Goal: Transaction & Acquisition: Purchase product/service

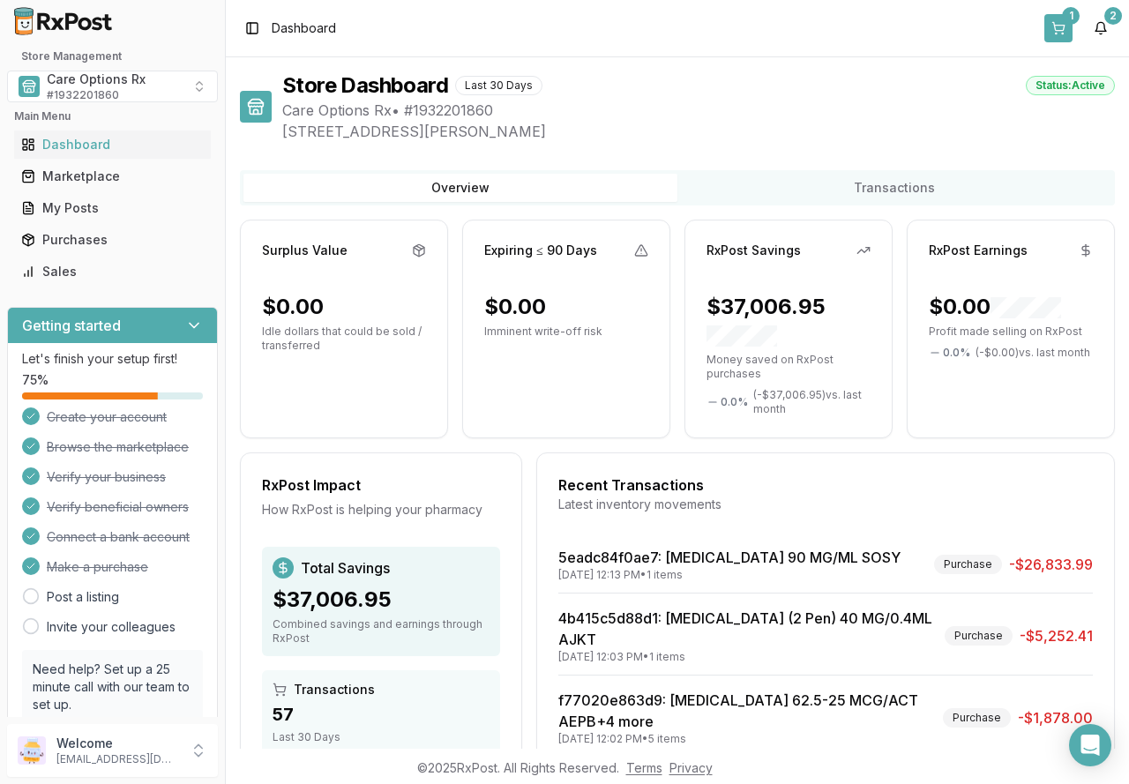
click at [1063, 25] on button "1" at bounding box center [1059, 28] width 28 height 28
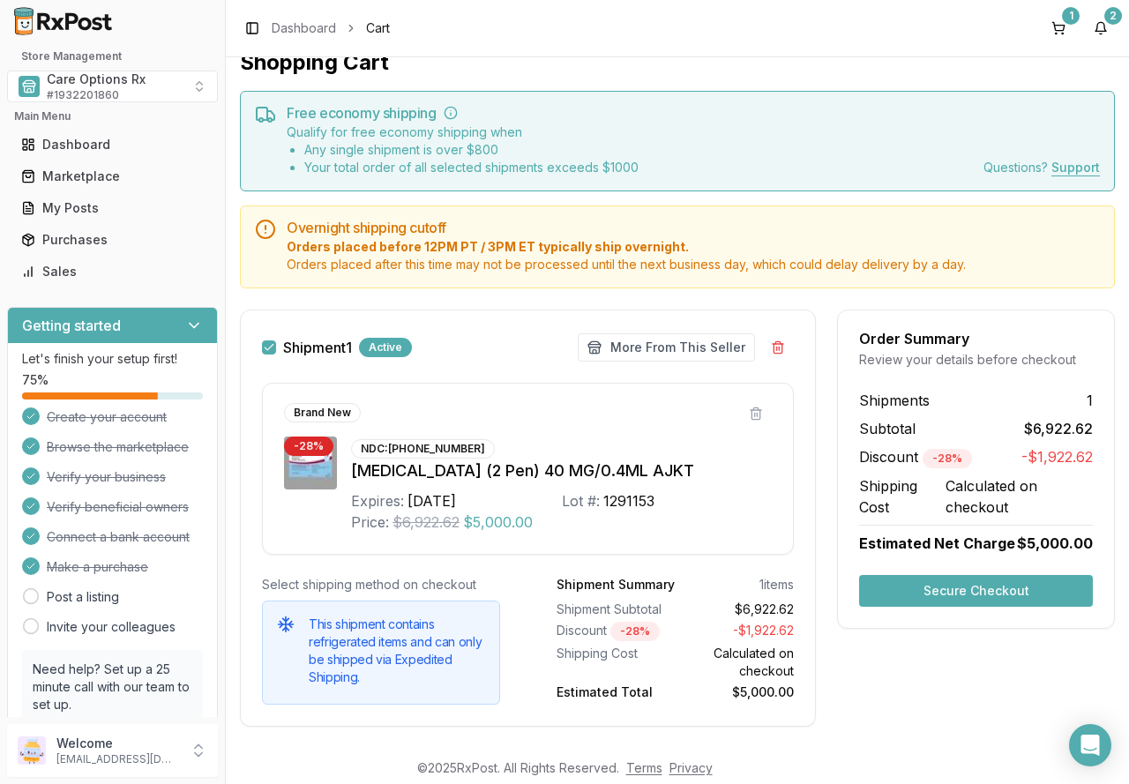
scroll to position [50, 0]
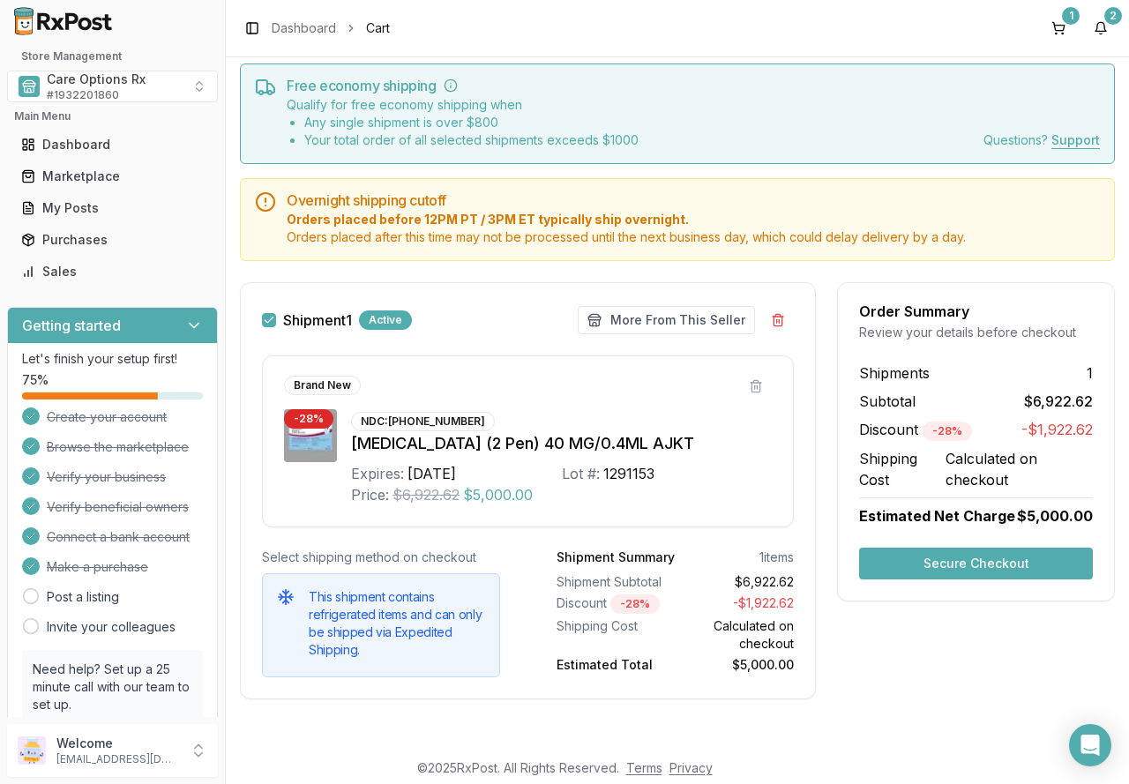
click at [931, 568] on button "Secure Checkout" at bounding box center [976, 564] width 234 height 32
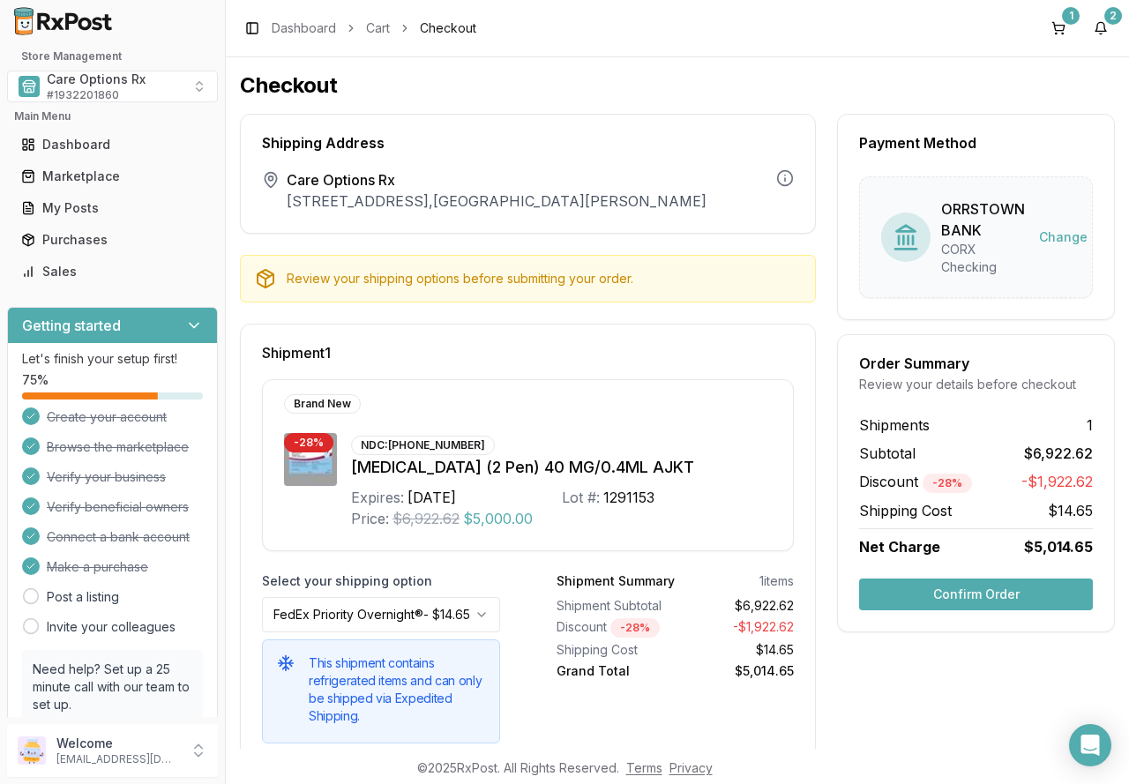
click at [937, 596] on button "Confirm Order" at bounding box center [976, 595] width 234 height 32
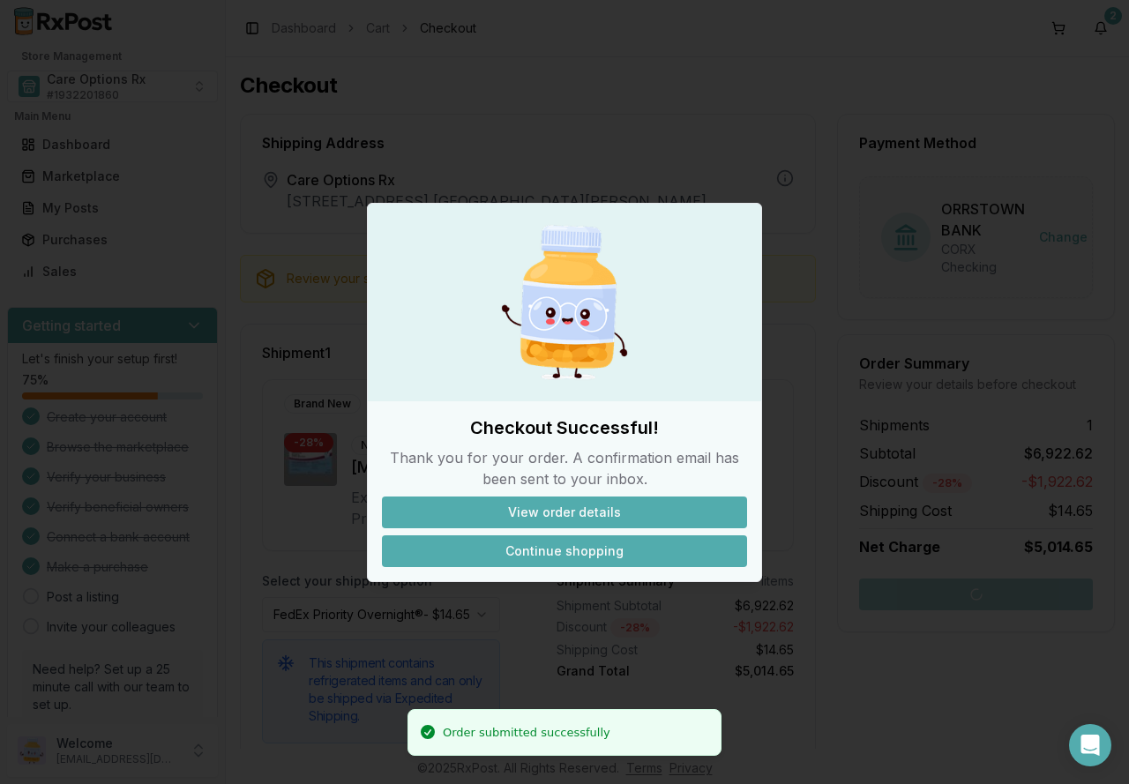
click at [636, 560] on button "Continue shopping" at bounding box center [564, 552] width 365 height 32
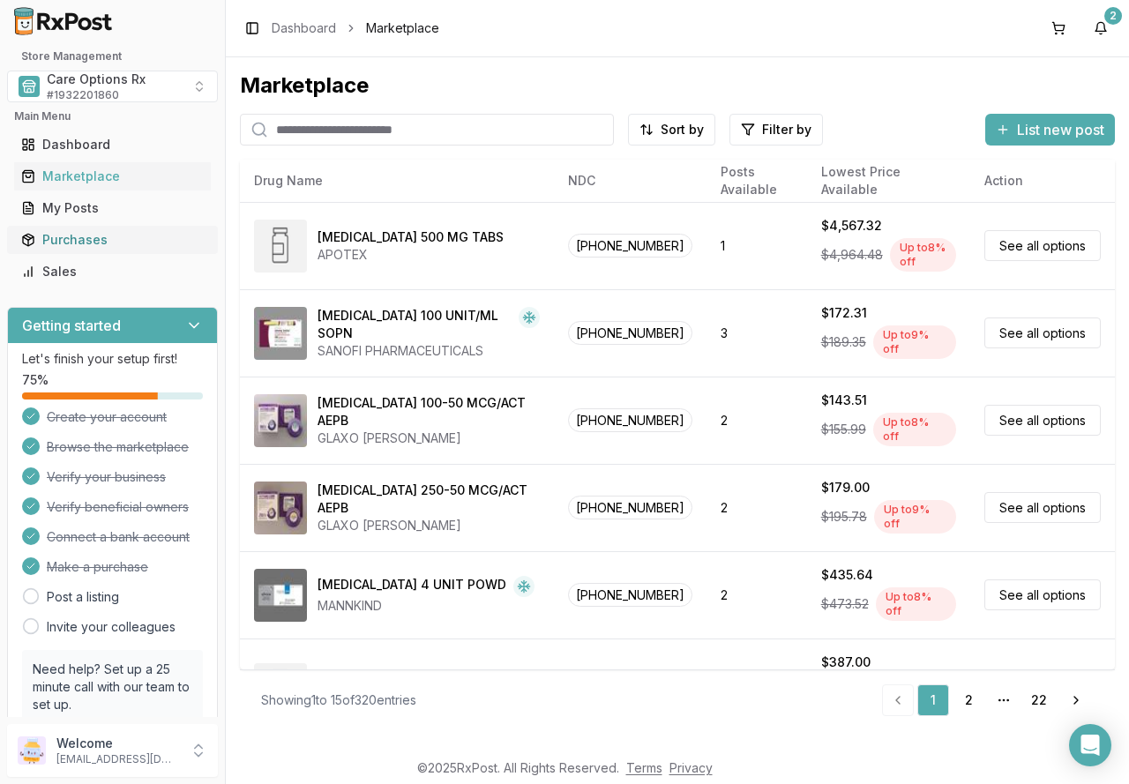
click at [81, 242] on div "Purchases" at bounding box center [112, 240] width 183 height 18
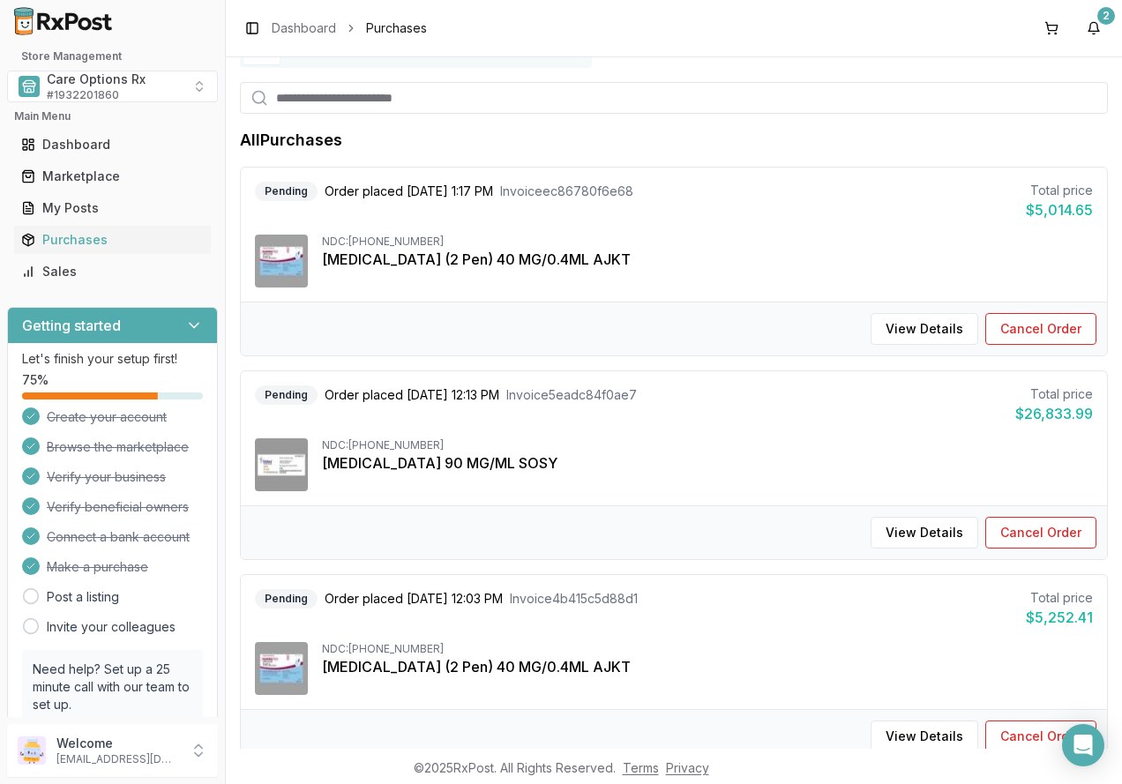
scroll to position [176, 0]
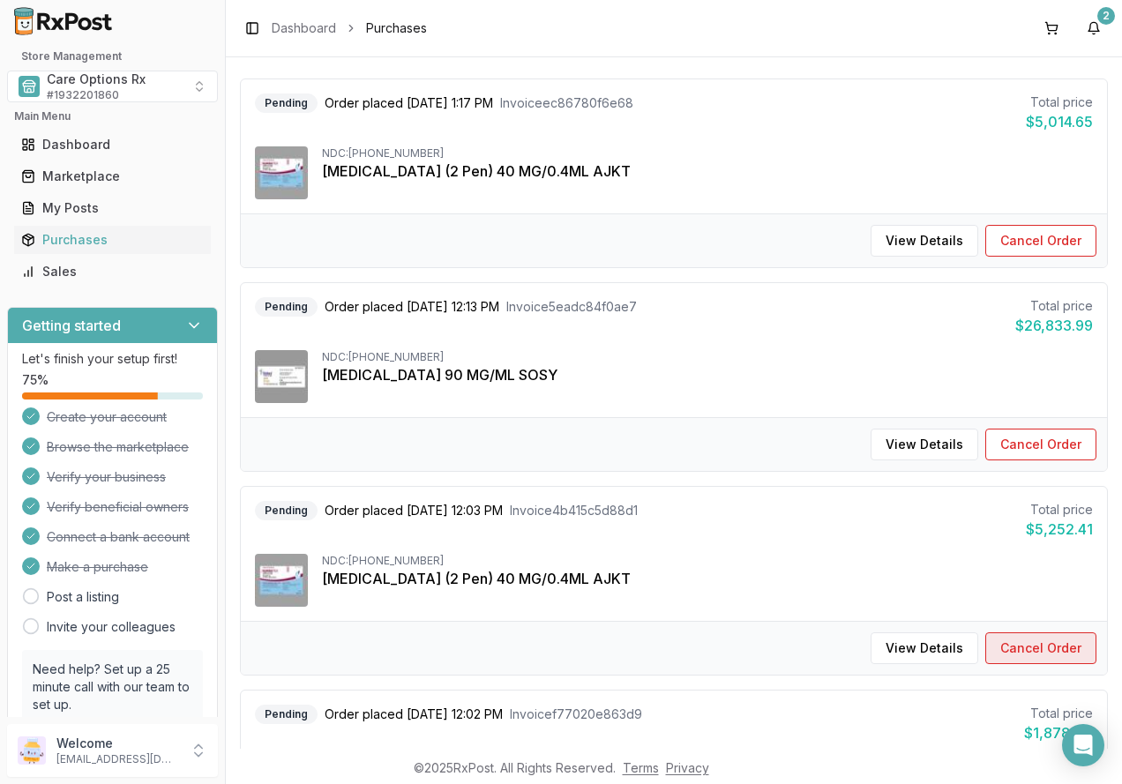
click at [1039, 644] on button "Cancel Order" at bounding box center [1040, 649] width 111 height 32
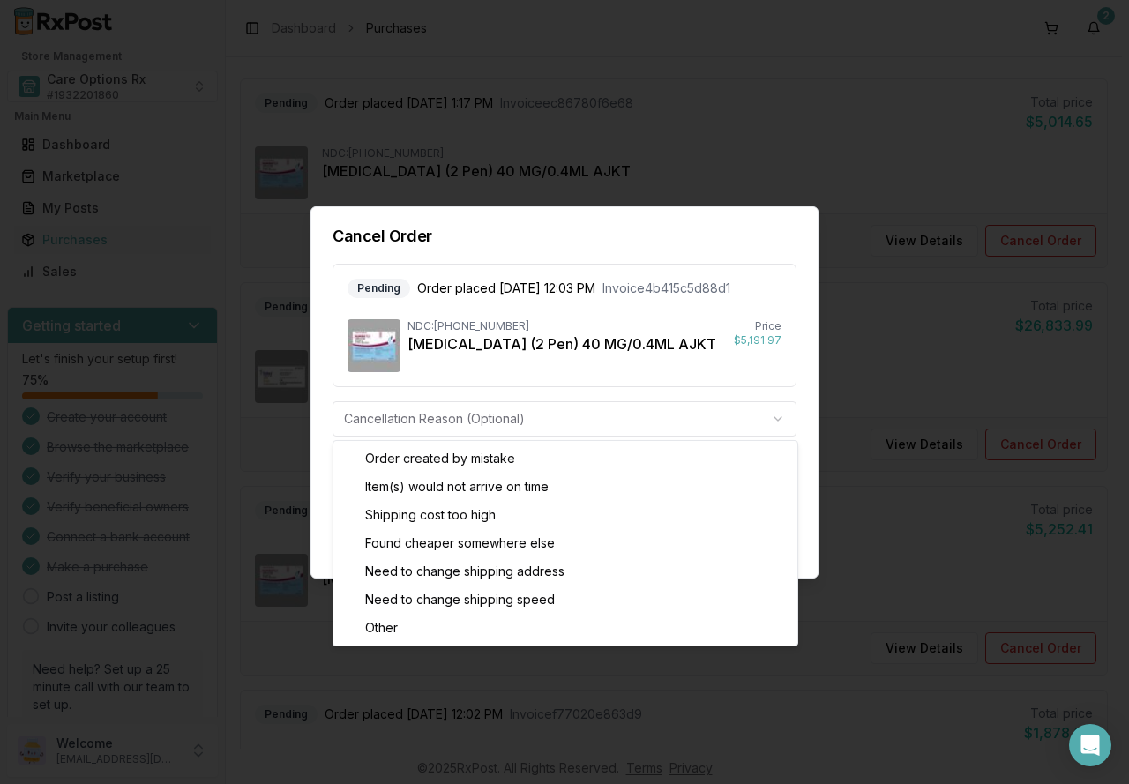
click at [389, 427] on body "Store Management Care Options Rx # 1932201860 Main Menu Dashboard Marketplace M…" at bounding box center [561, 392] width 1122 height 784
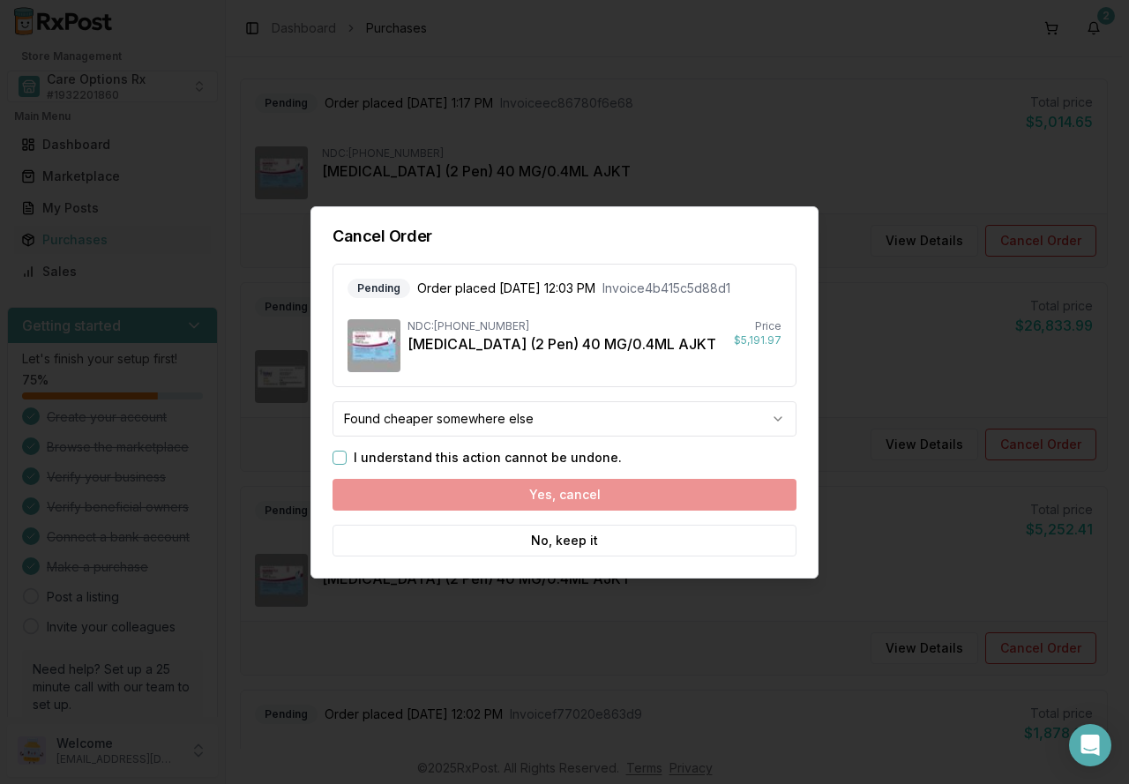
click at [337, 458] on button "I understand this action cannot be undone." at bounding box center [340, 458] width 14 height 14
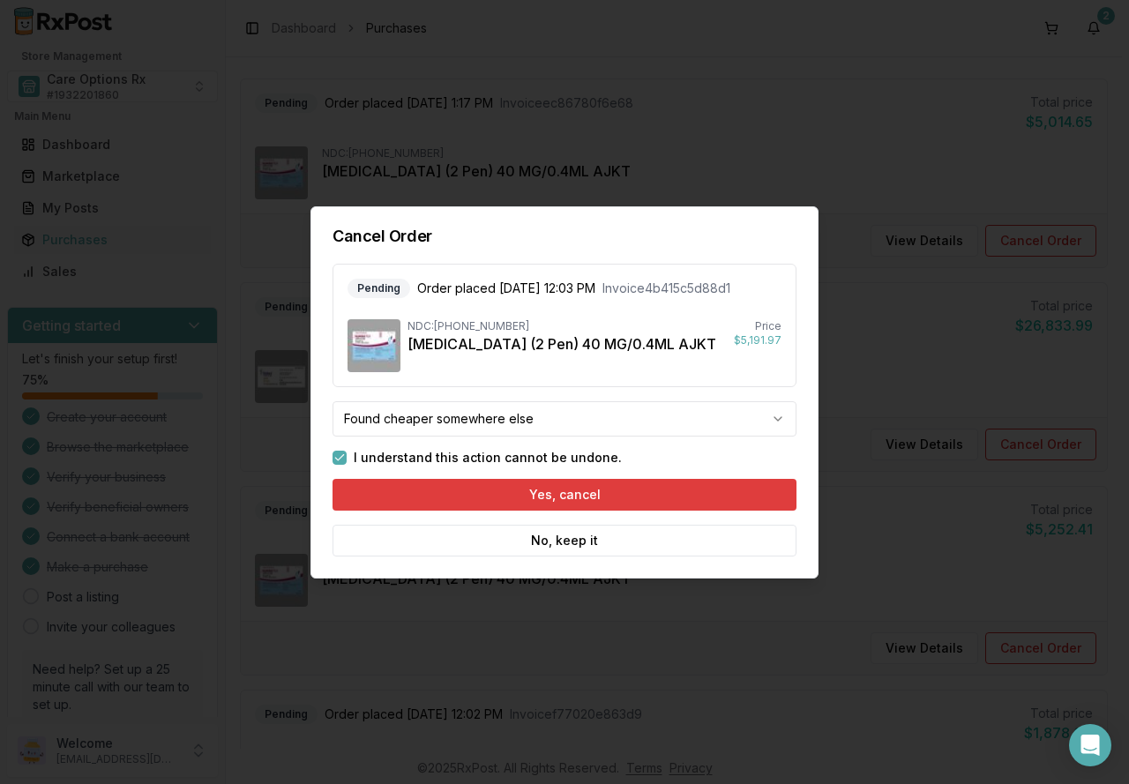
click at [508, 494] on button "Yes, cancel" at bounding box center [565, 495] width 464 height 32
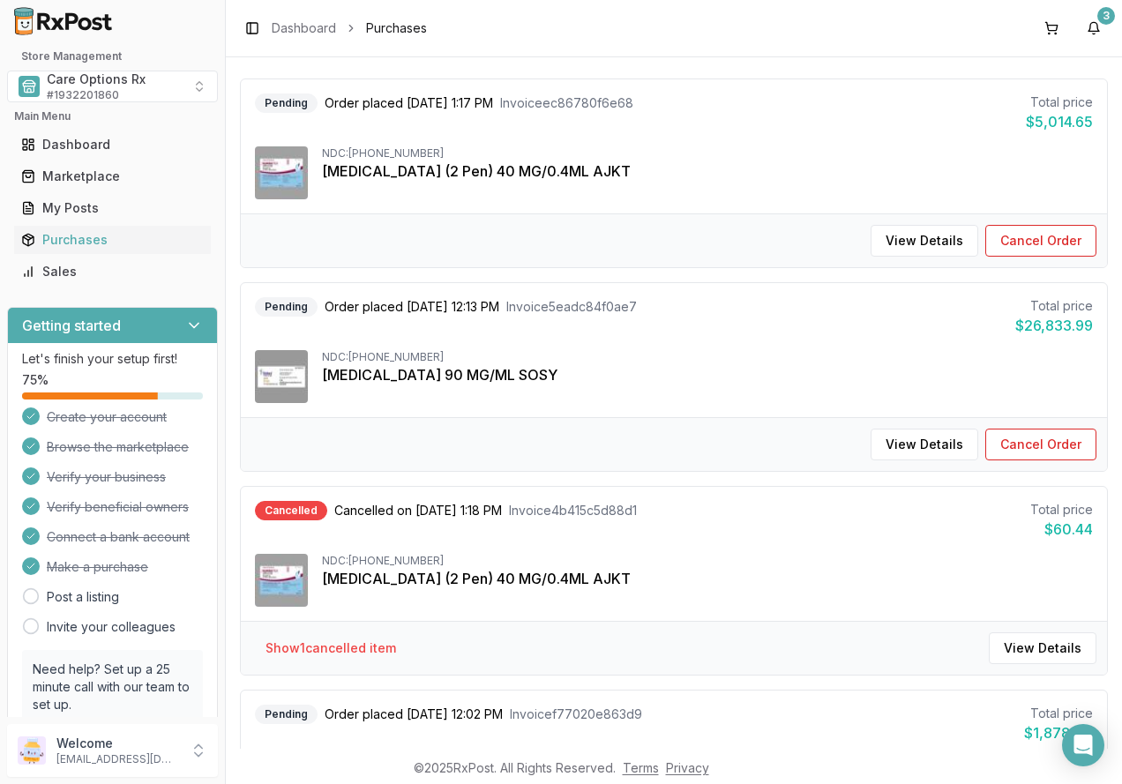
scroll to position [0, 0]
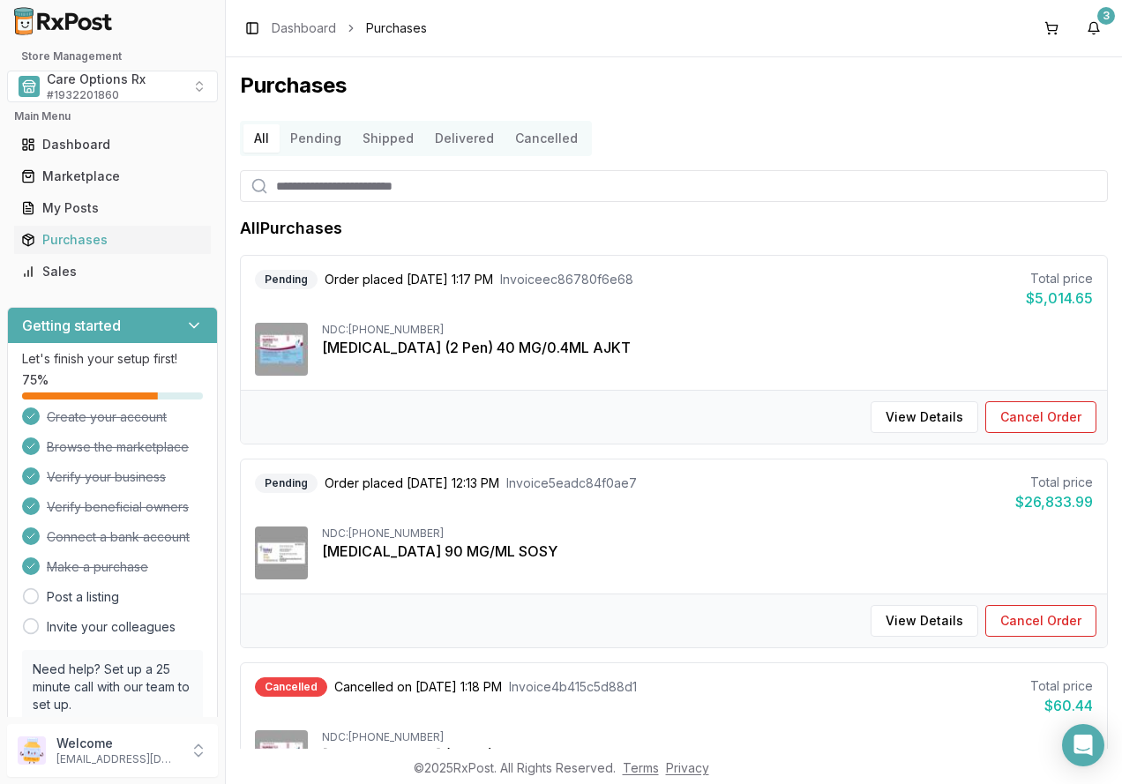
click at [776, 94] on h1 "Purchases" at bounding box center [674, 85] width 868 height 28
